Goal: Navigation & Orientation: Find specific page/section

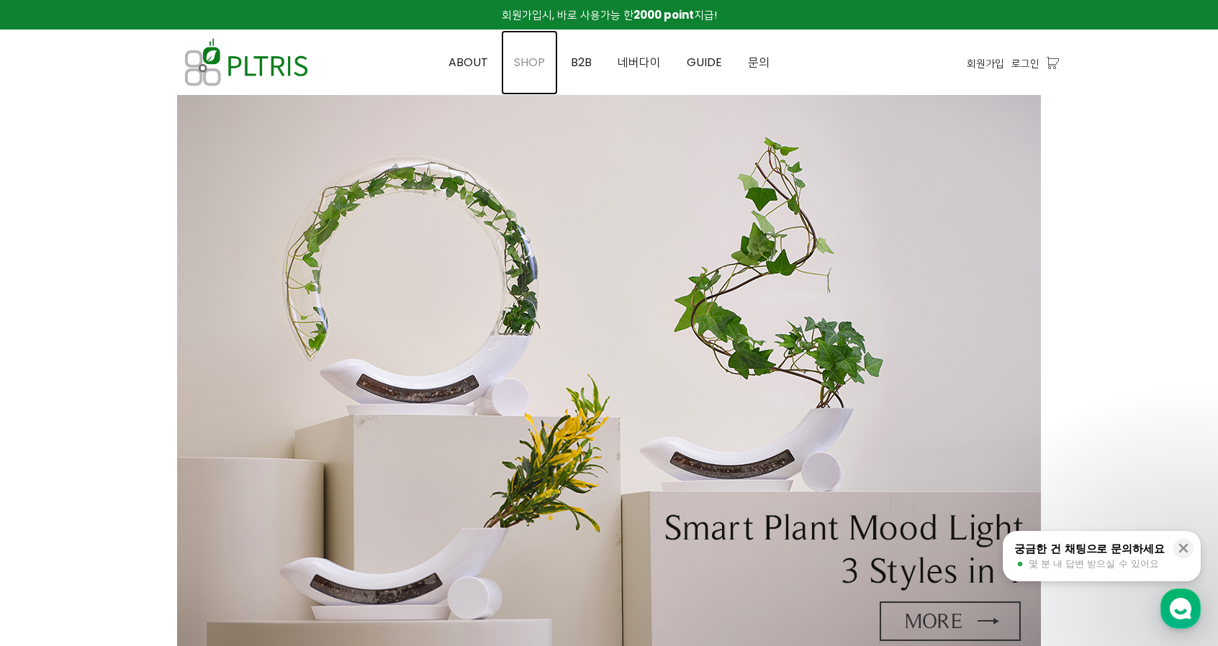
click at [524, 67] on span "SHOP" at bounding box center [529, 62] width 31 height 17
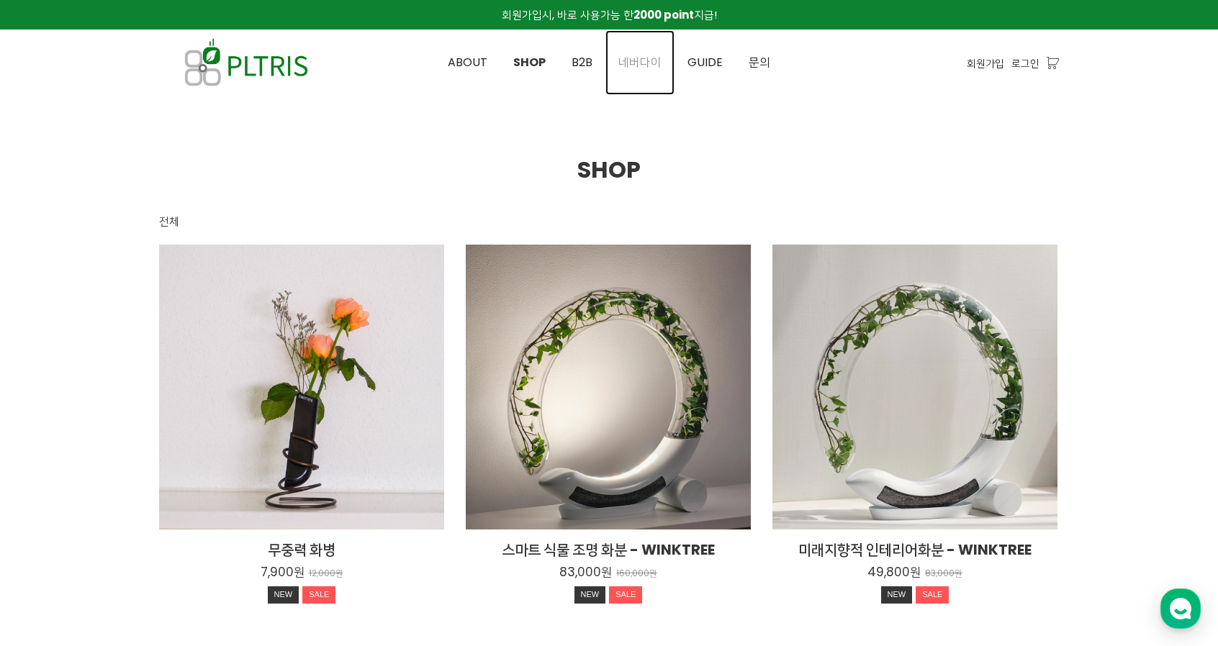
click at [641, 69] on span "네버다이" at bounding box center [639, 62] width 43 height 17
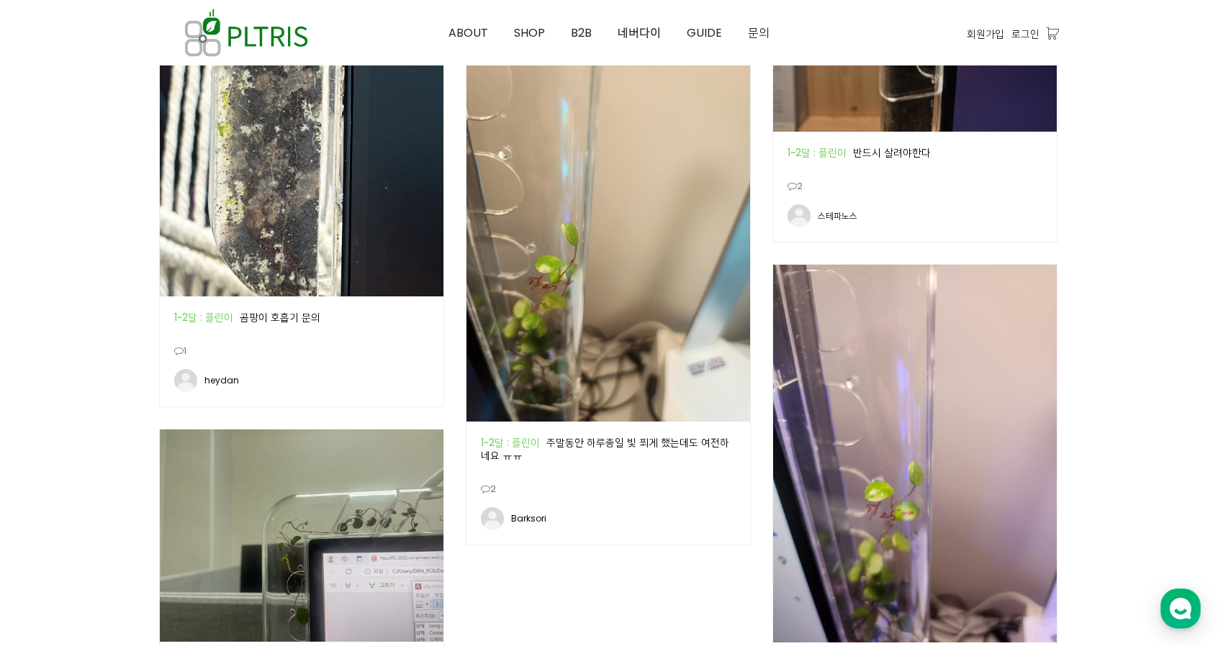
scroll to position [1944, 0]
